Goal: Obtain resource: Download file/media

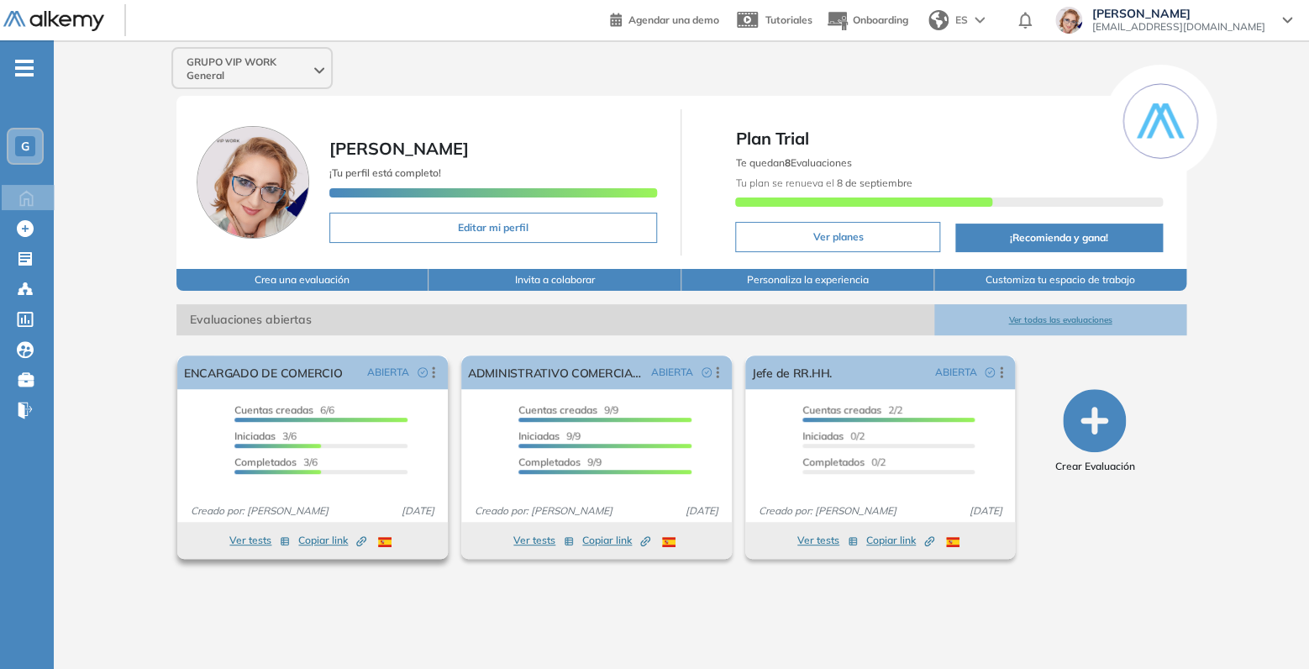
click at [324, 541] on span "Copiar link Created by potrace 1.16, written by [PERSON_NAME] [DATE]-[DATE]" at bounding box center [332, 540] width 68 height 15
click at [319, 540] on span "Copiar link Created by potrace 1.16, written by [PERSON_NAME] [DATE]-[DATE]" at bounding box center [332, 540] width 68 height 15
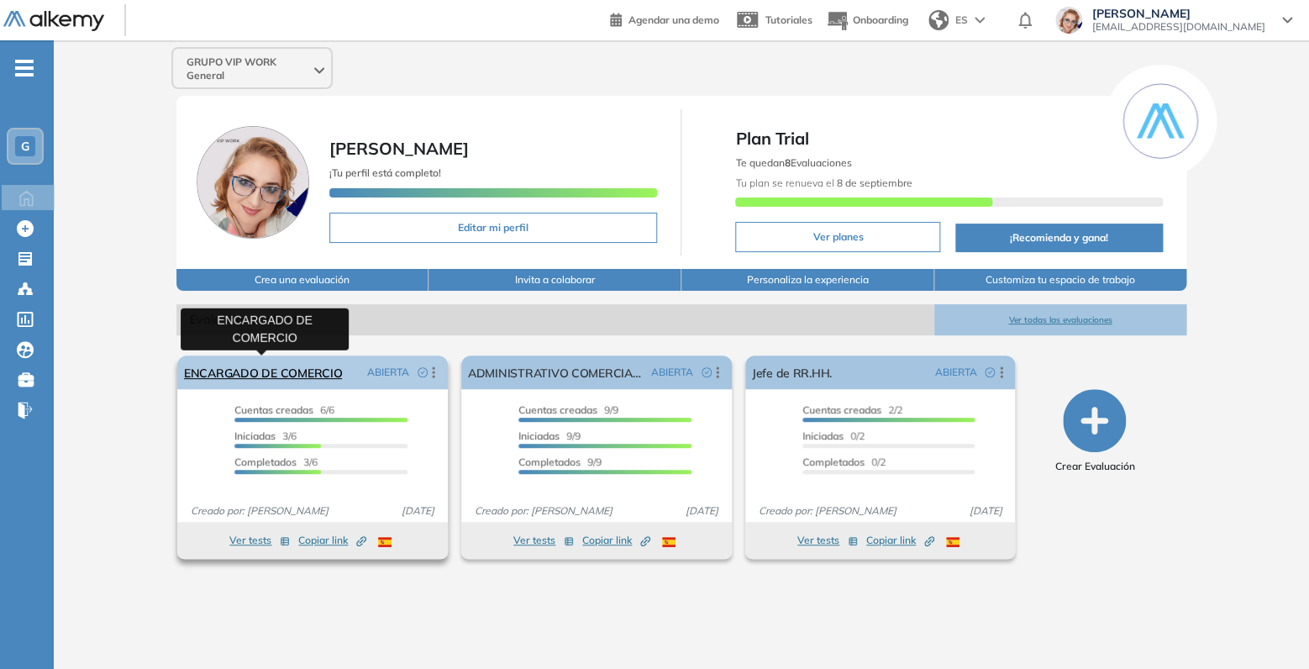
click at [264, 367] on link "ENCARGADO DE COMERCIO" at bounding box center [263, 372] width 158 height 34
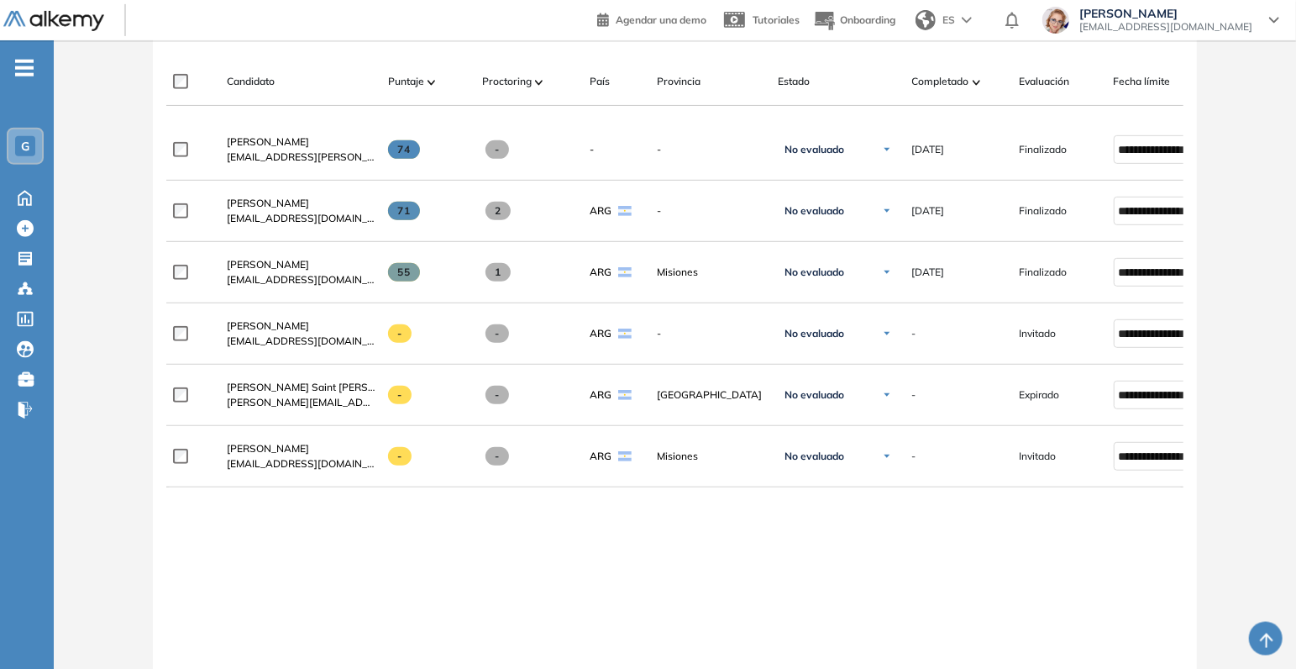
scroll to position [441, 0]
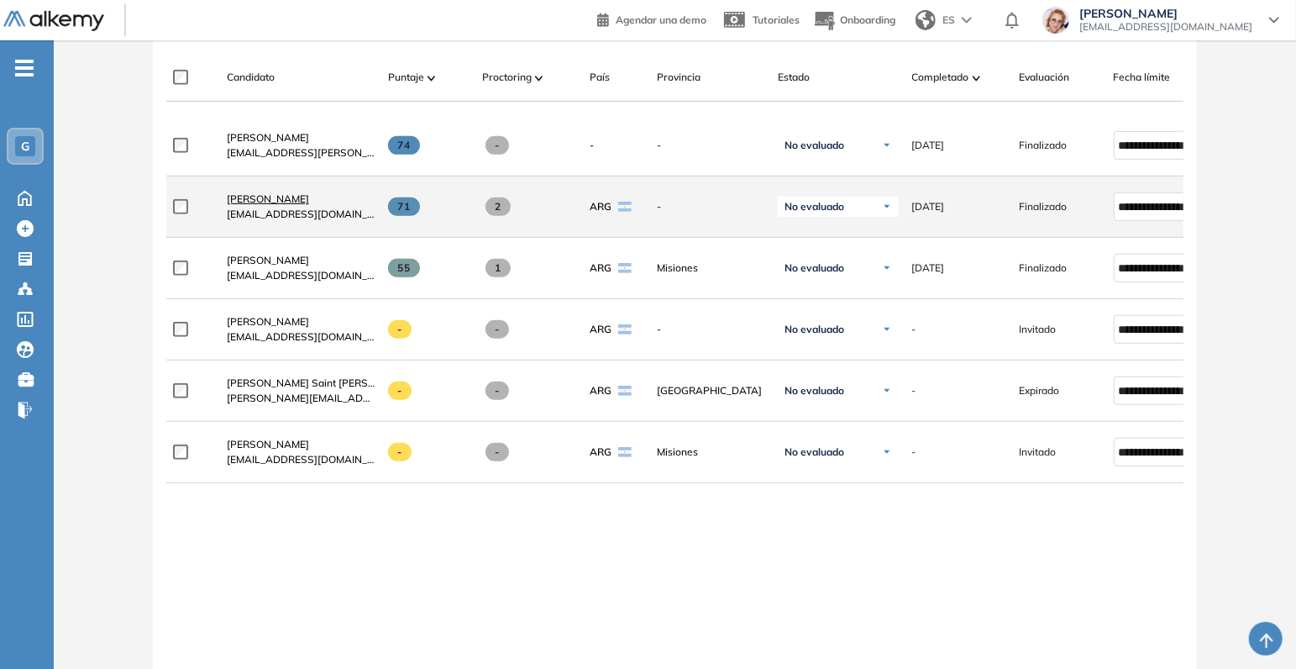
click at [276, 205] on span "[PERSON_NAME]" at bounding box center [268, 198] width 82 height 13
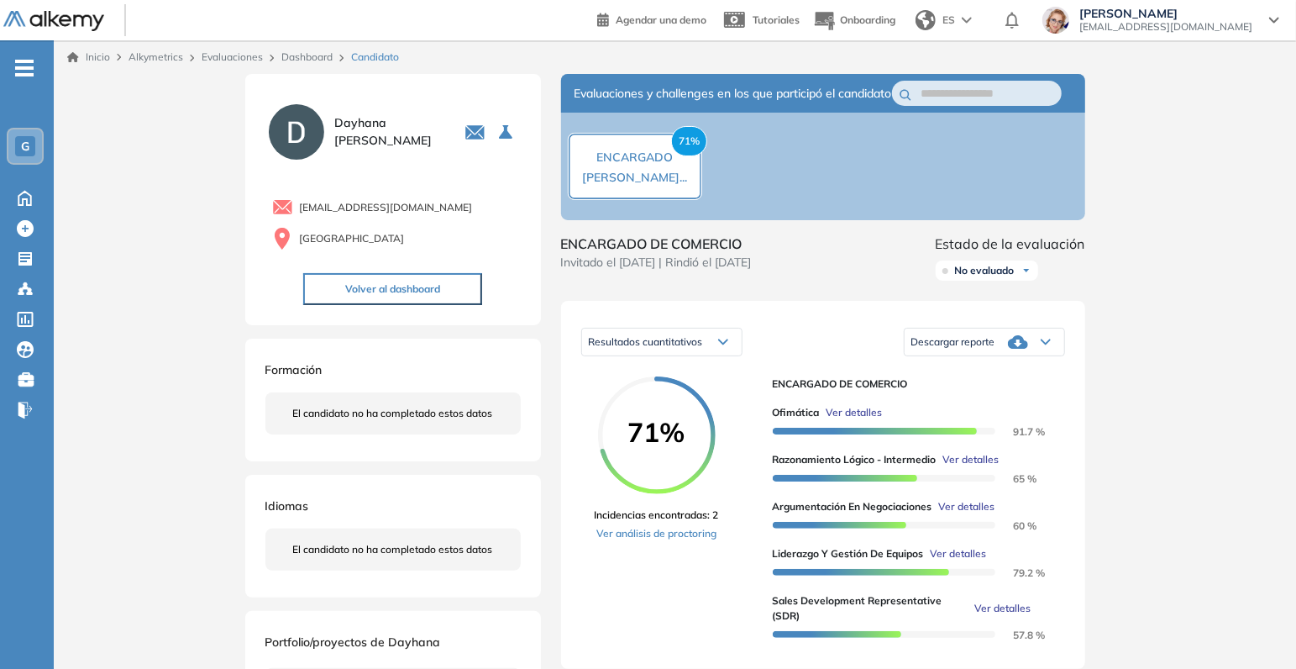
click at [1048, 344] on icon at bounding box center [1046, 342] width 8 height 4
click at [979, 382] on li "Descargar informe completo" at bounding box center [974, 373] width 124 height 17
click at [1048, 359] on div "Descargar reporte" at bounding box center [985, 342] width 160 height 34
click at [1008, 412] on li "Descargar informe resumido" at bounding box center [974, 404] width 125 height 17
click at [303, 56] on link "Dashboard" at bounding box center [306, 56] width 51 height 13
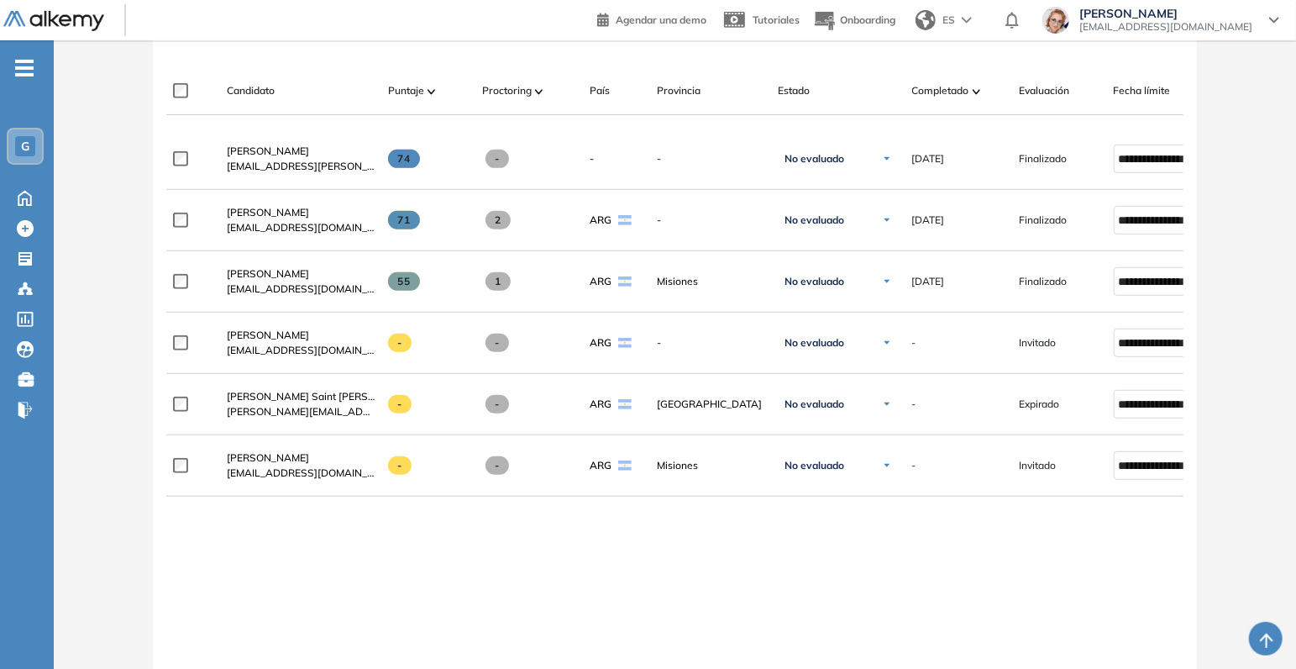
scroll to position [441, 0]
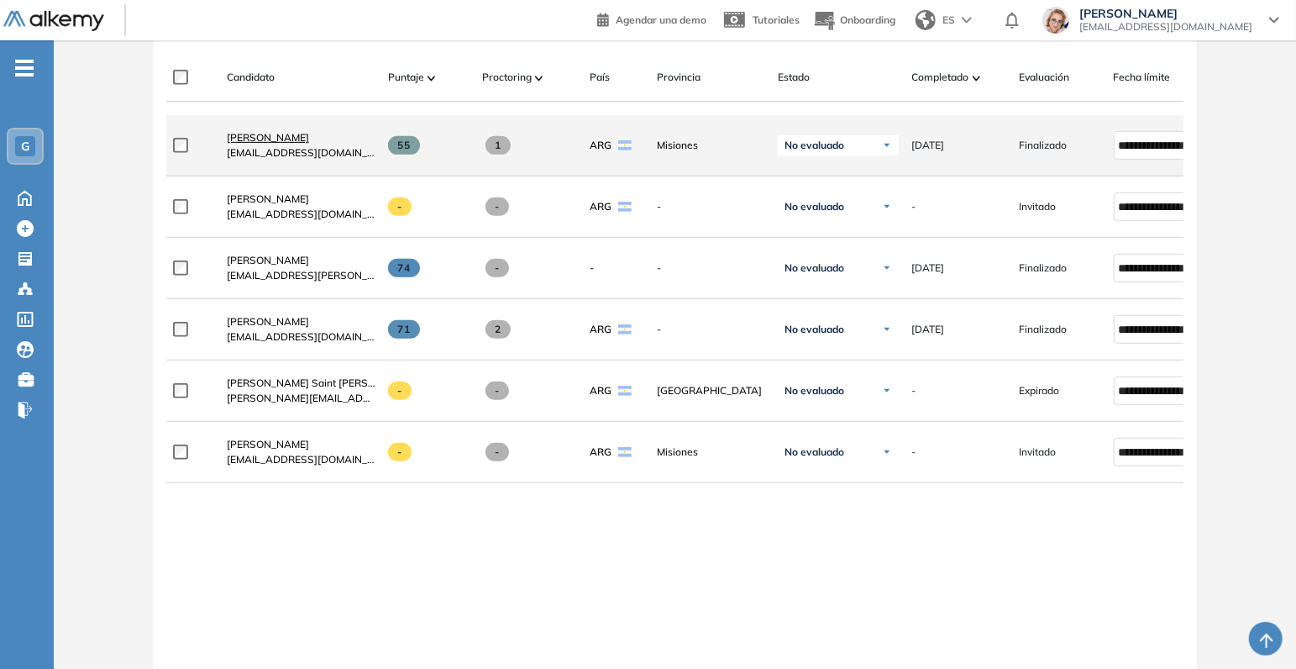
click at [281, 144] on span "[PERSON_NAME]" at bounding box center [268, 137] width 82 height 13
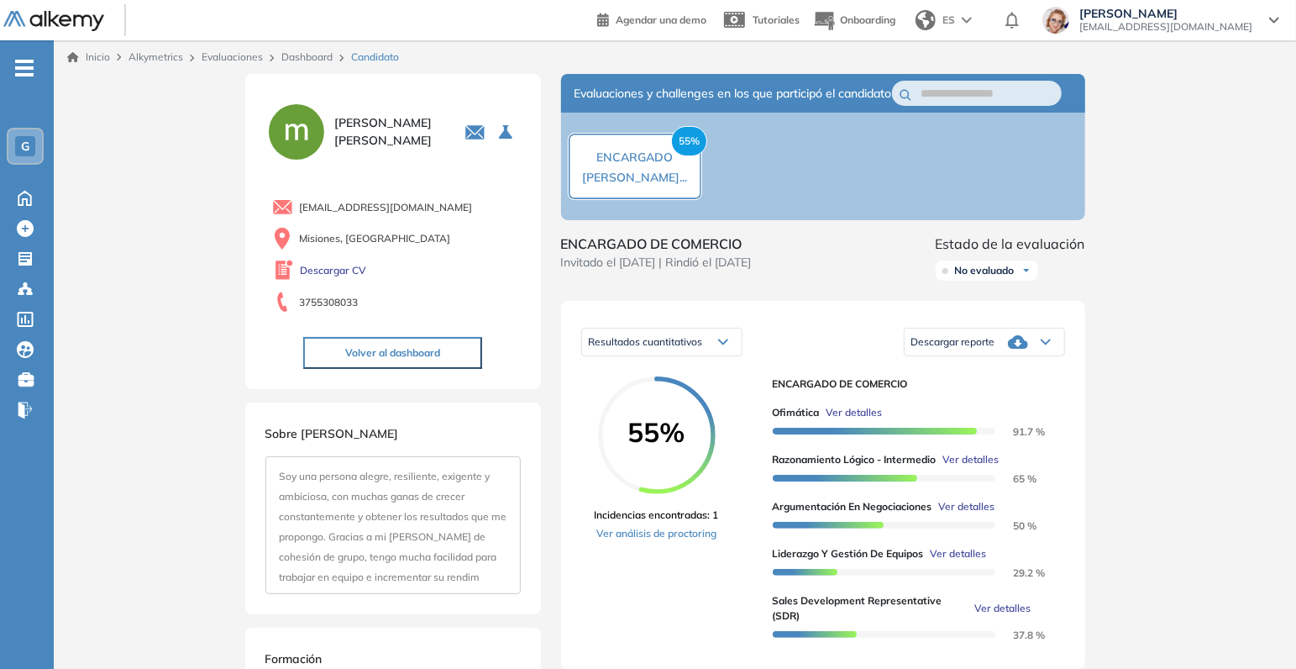
click at [1046, 359] on div "Descargar reporte" at bounding box center [985, 342] width 160 height 34
click at [974, 382] on li "Descargar informe completo" at bounding box center [974, 373] width 124 height 17
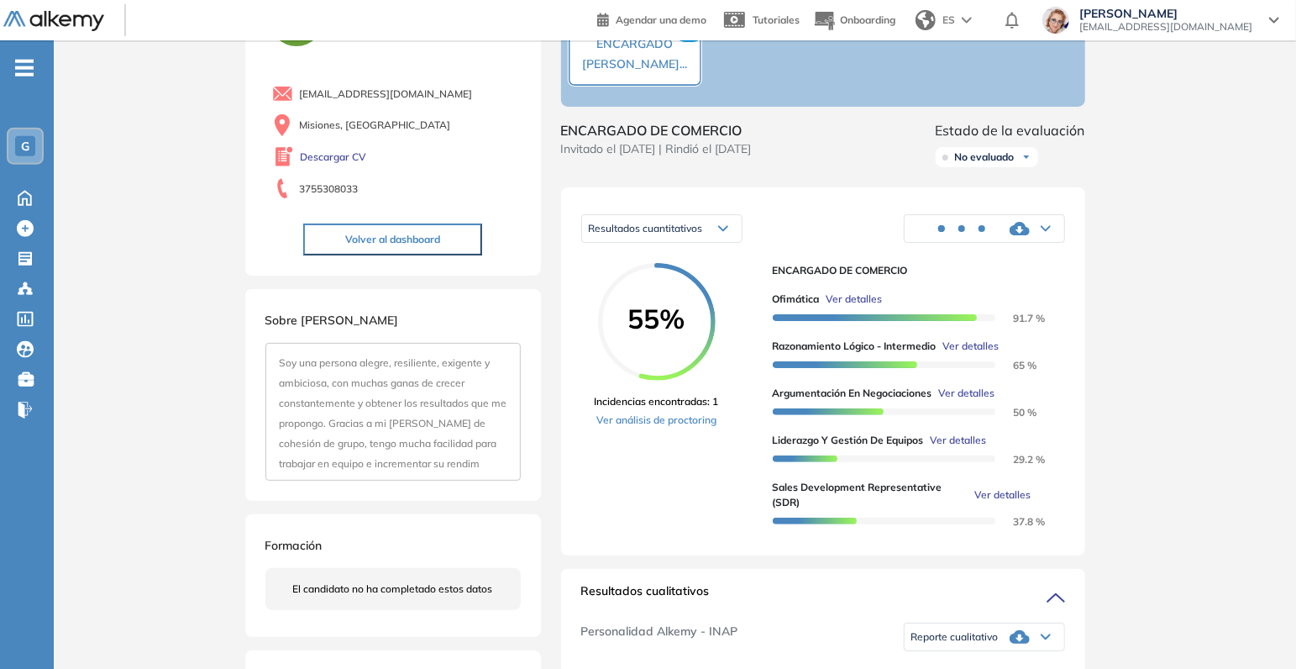
scroll to position [88, 0]
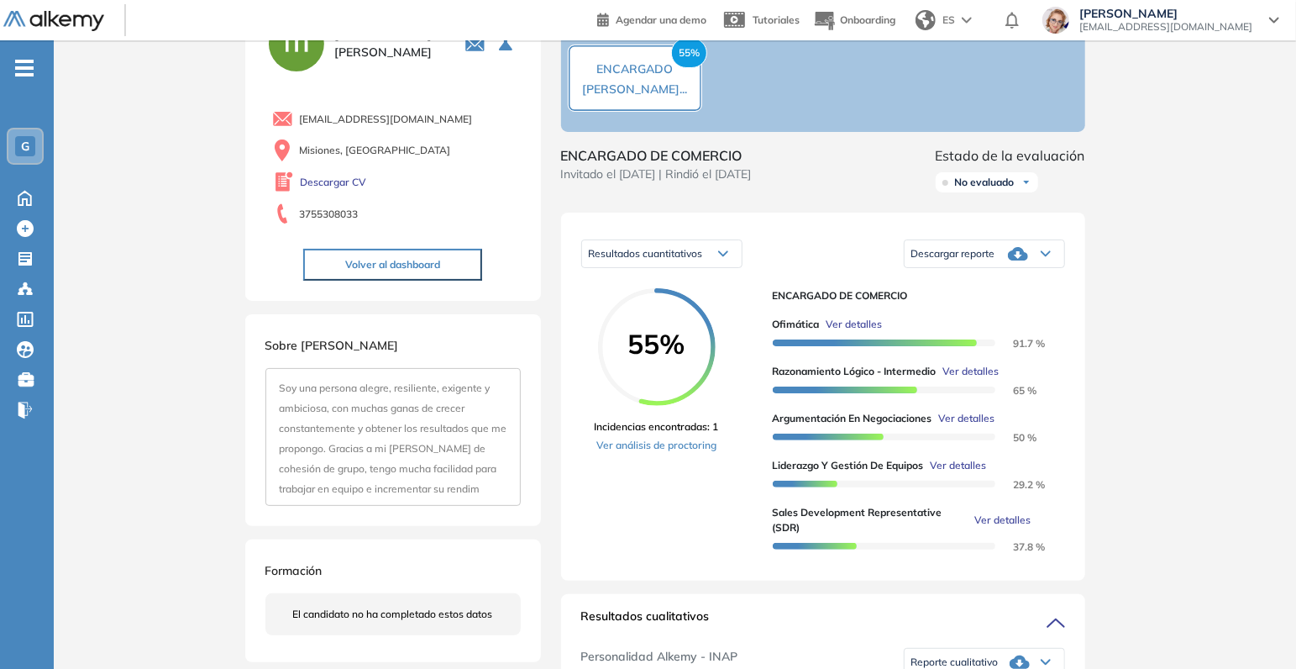
click at [1044, 257] on icon at bounding box center [1046, 253] width 10 height 7
click at [992, 324] on li "Descargar informe resumido" at bounding box center [974, 315] width 125 height 17
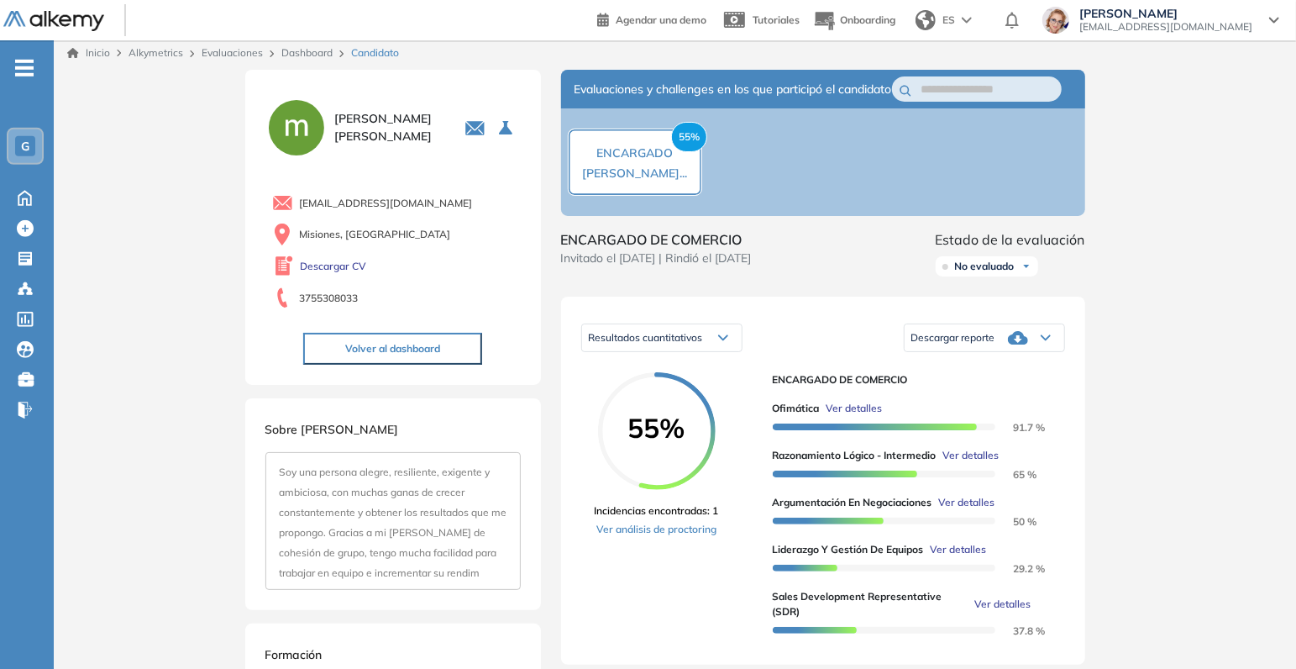
scroll to position [0, 0]
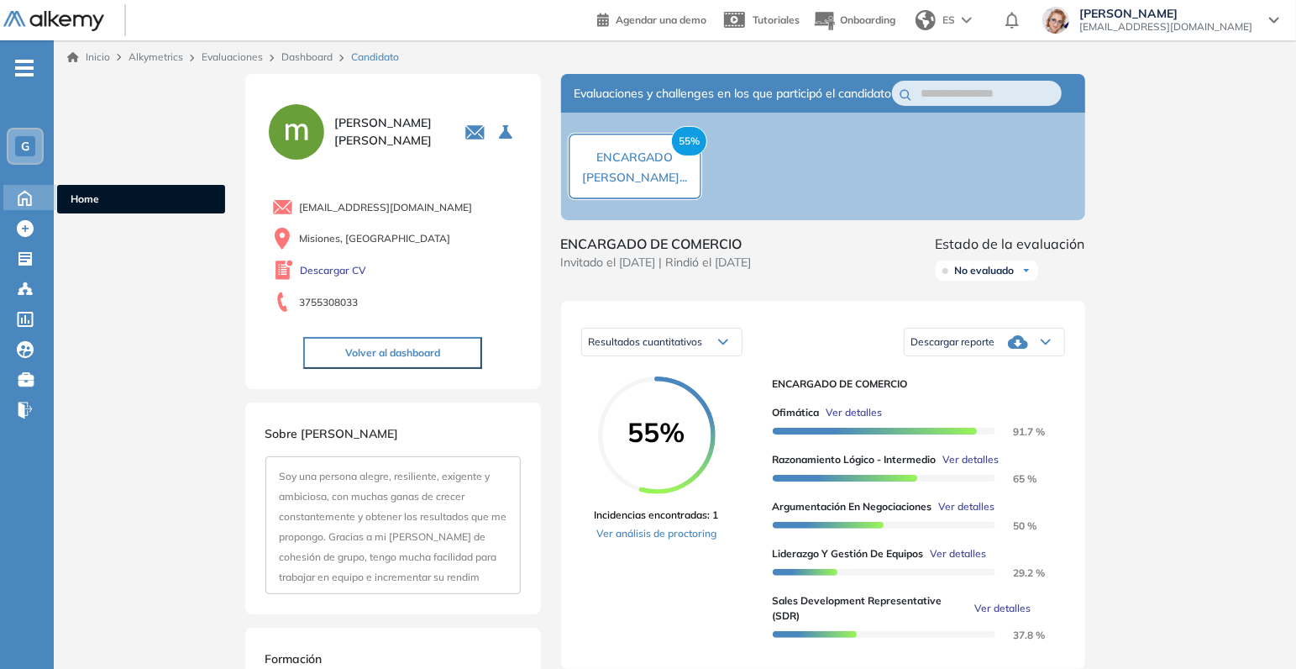
click at [24, 200] on icon at bounding box center [24, 196] width 29 height 20
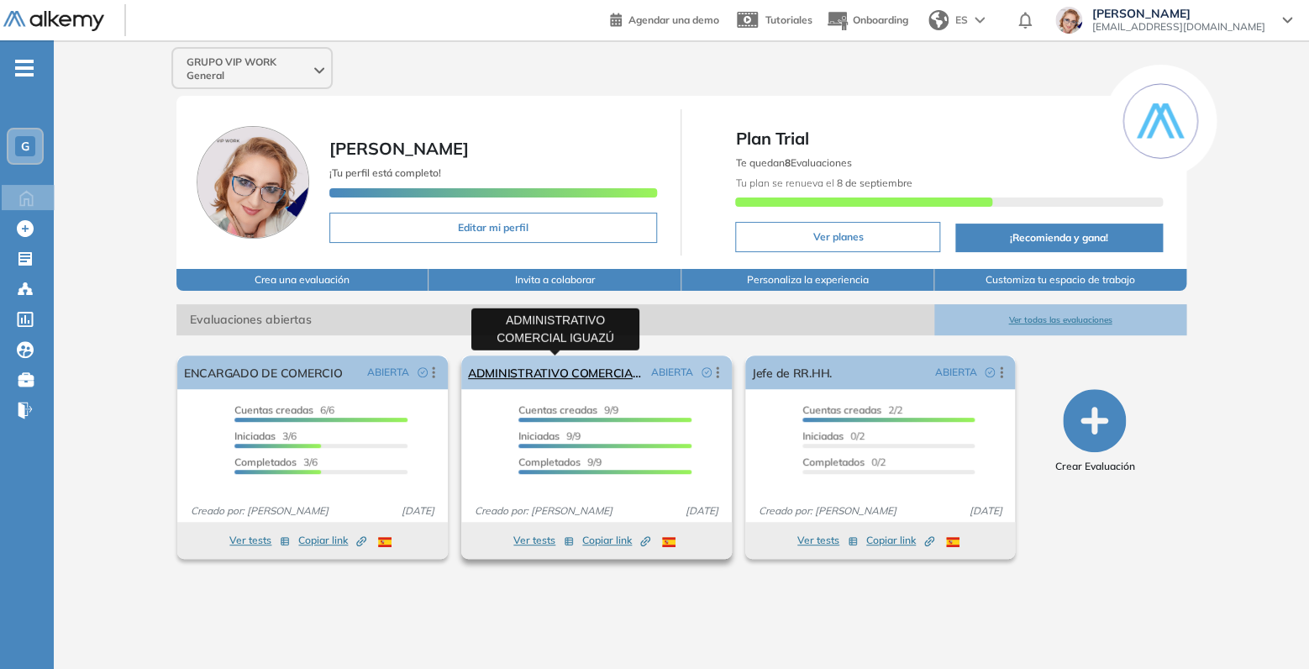
click at [575, 367] on link "ADMINISTRATIVO COMERCIAL IGUAZÚ" at bounding box center [556, 372] width 176 height 34
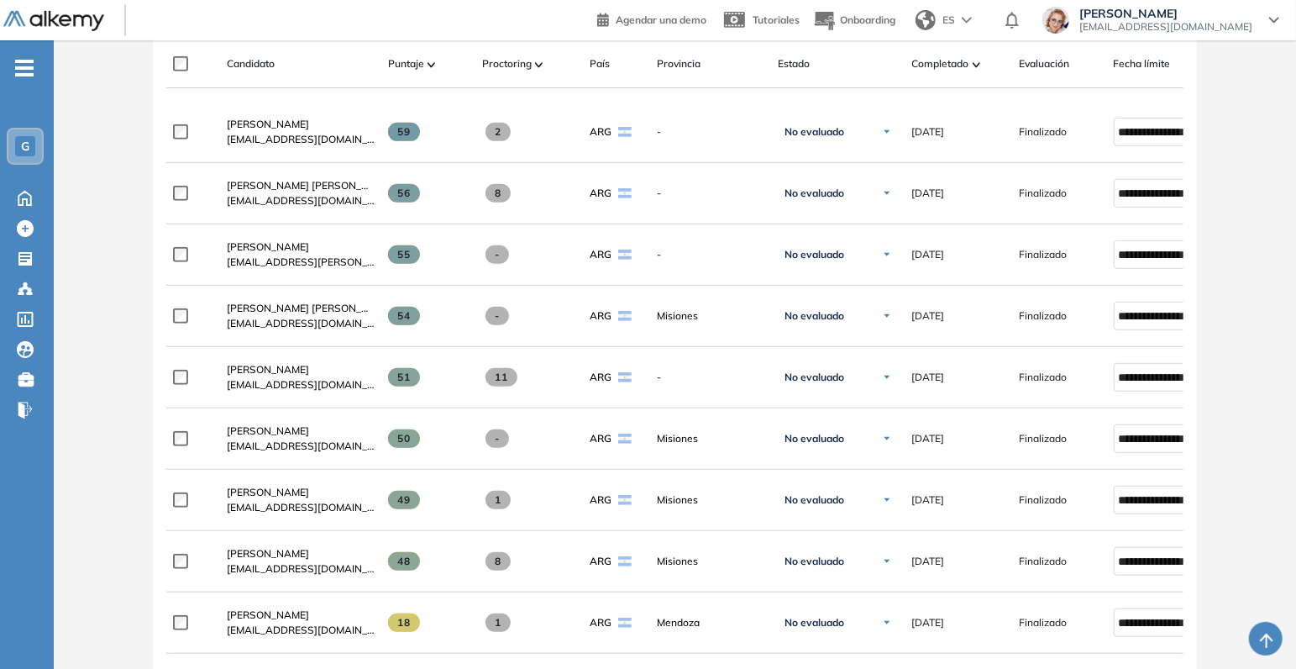
scroll to position [176, 0]
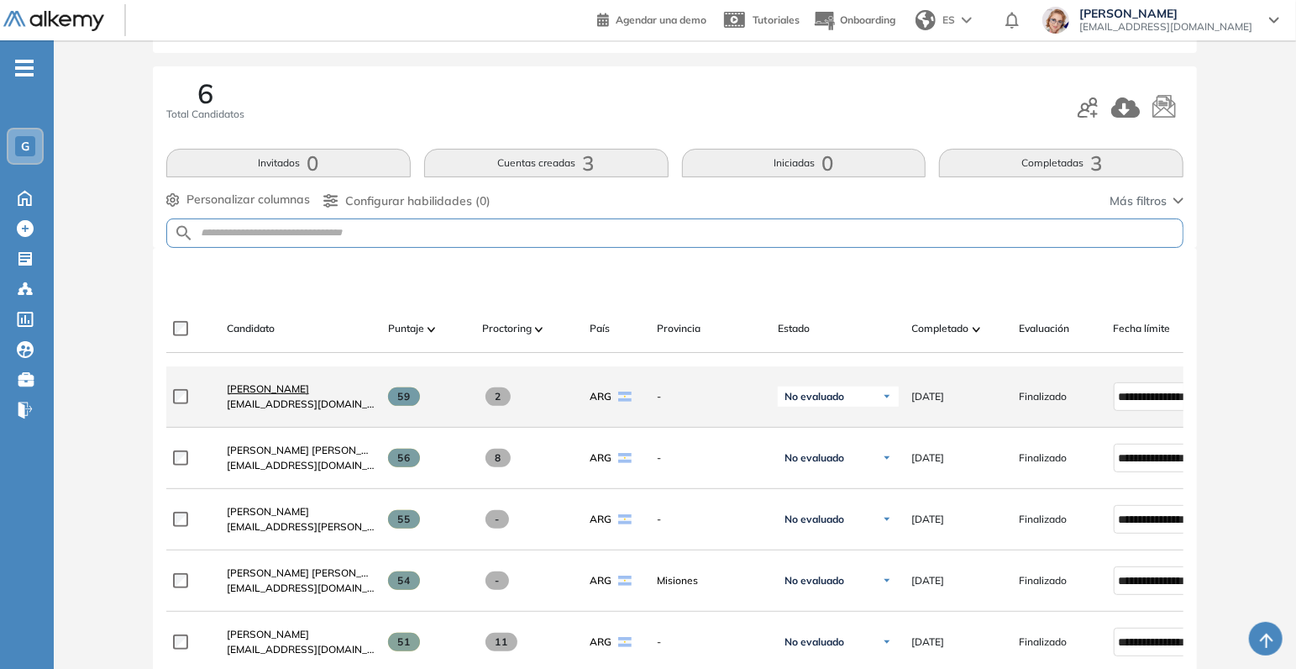
click at [286, 395] on span "[PERSON_NAME]" at bounding box center [268, 388] width 82 height 13
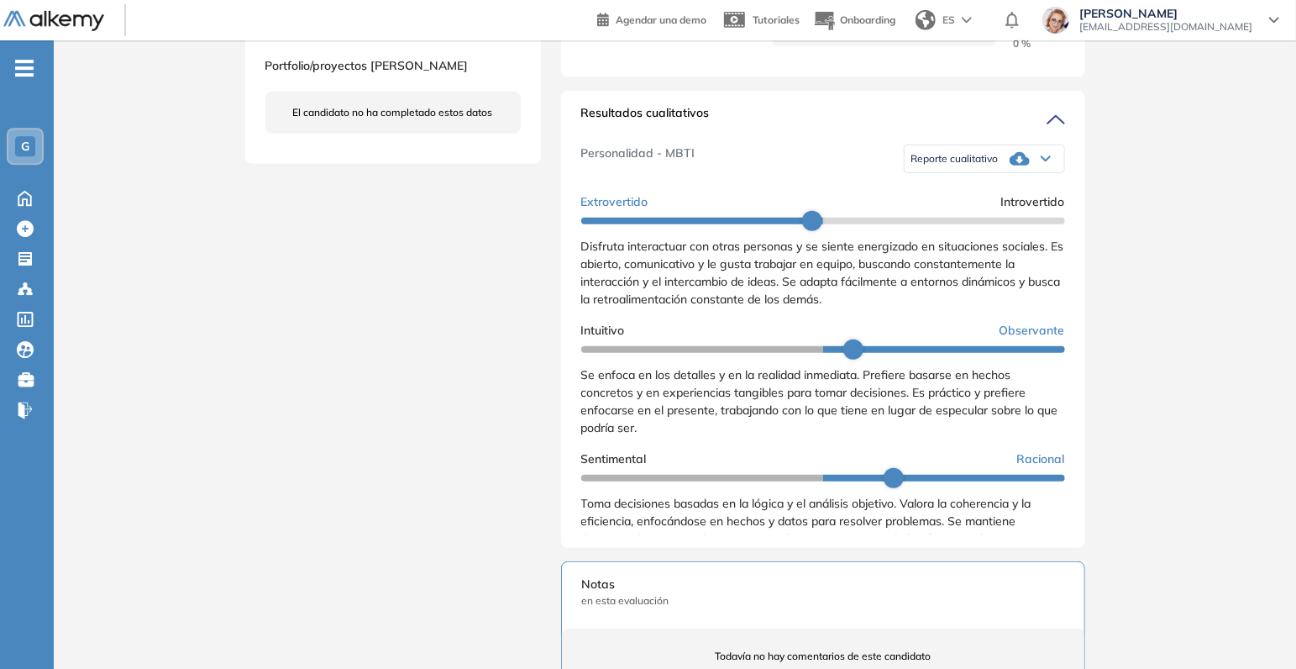
scroll to position [617, 0]
